Goal: Navigation & Orientation: Find specific page/section

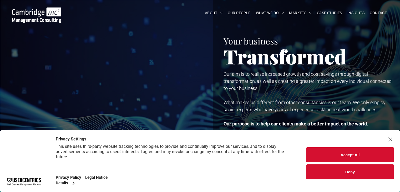
click at [391, 136] on div "Close Layer" at bounding box center [389, 139] width 7 height 7
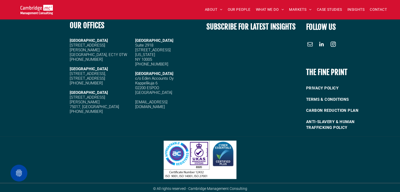
scroll to position [1077, 0]
click at [330, 87] on span "PRIVACY POLICY" at bounding box center [322, 88] width 32 height 9
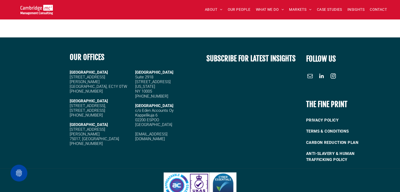
scroll to position [936, 0]
